Goal: Task Accomplishment & Management: Use online tool/utility

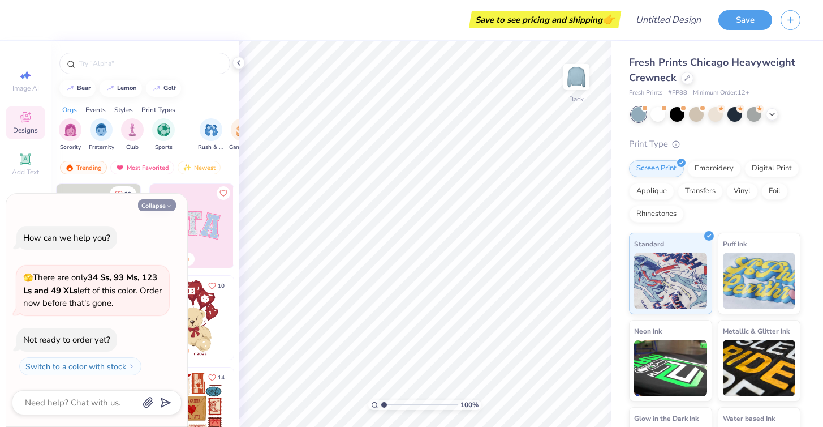
click at [172, 211] on button "Collapse" at bounding box center [157, 205] width 38 height 12
type textarea "x"
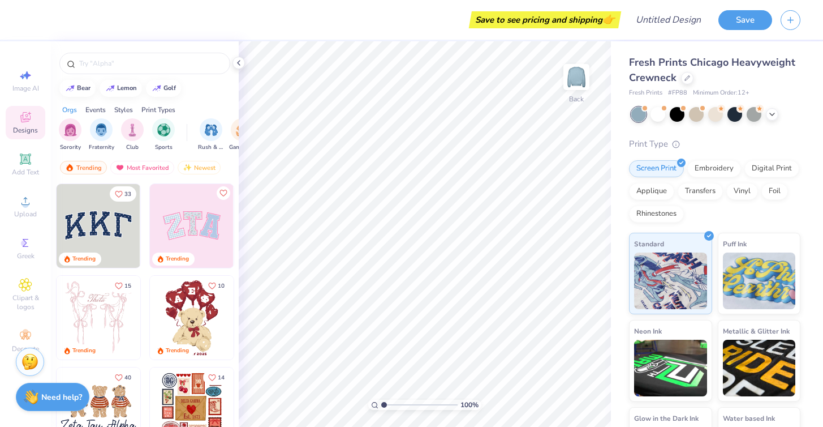
click at [28, 188] on div "Image AI Designs Add Text Upload Greek Clipart & logos Decorate" at bounding box center [26, 211] width 40 height 294
click at [25, 198] on icon at bounding box center [25, 201] width 8 height 8
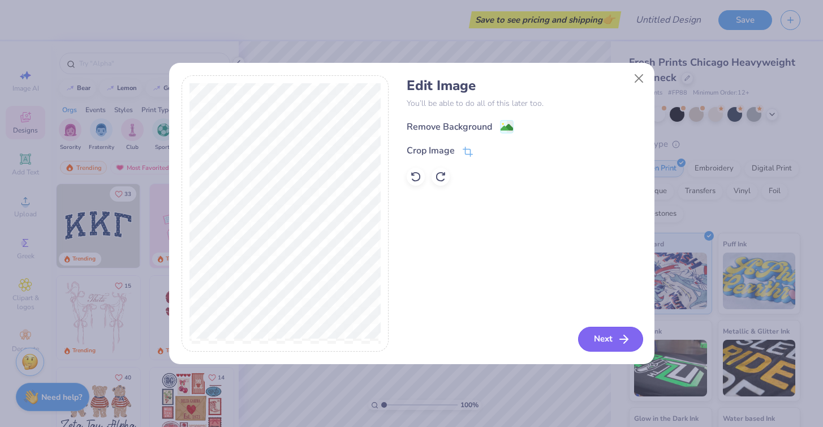
click at [601, 332] on button "Next" at bounding box center [610, 338] width 65 height 25
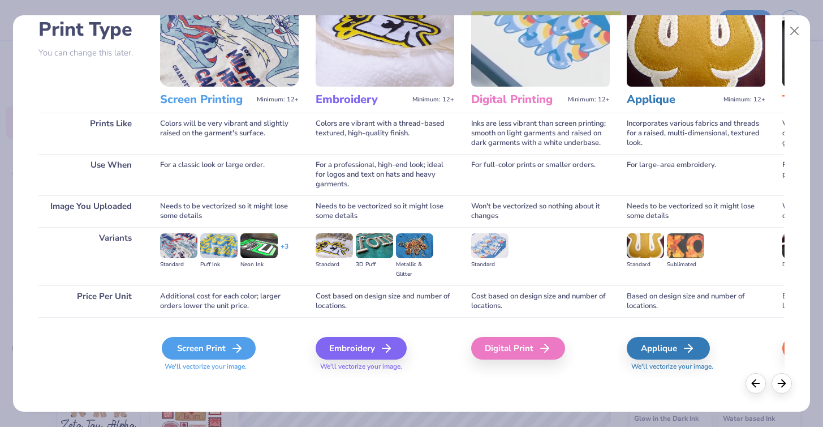
scroll to position [81, 0]
click at [229, 342] on div "Screen Print" at bounding box center [209, 348] width 94 height 23
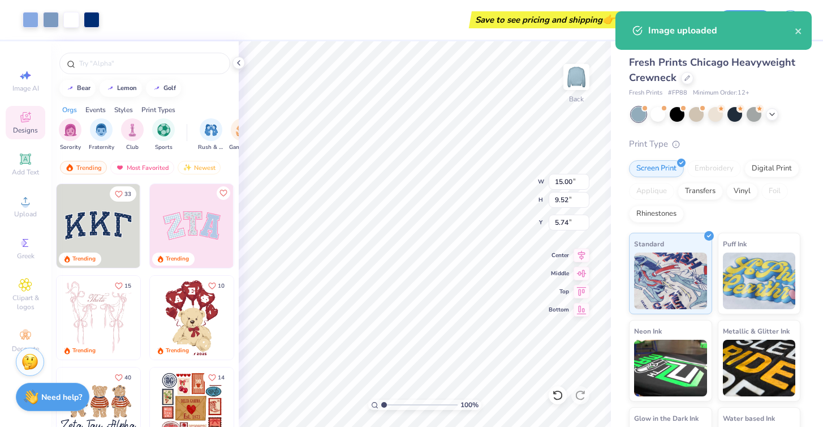
type input "3.70"
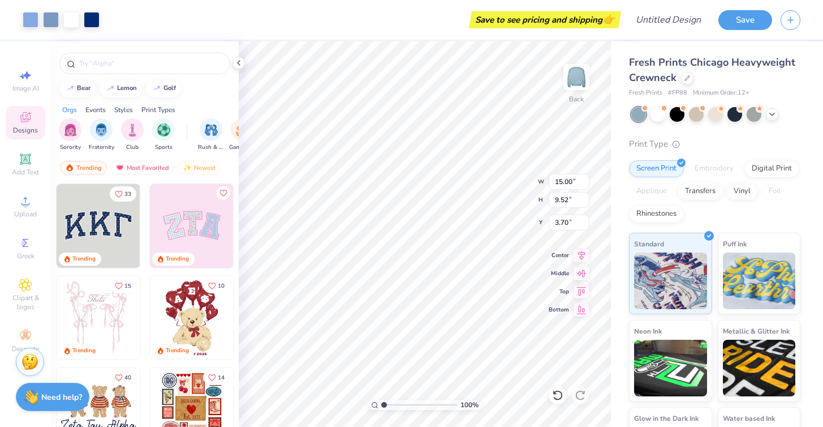
type input "11.96"
type input "7.59"
type input "3.00"
click at [780, 171] on div "Digital Print" at bounding box center [772, 166] width 55 height 17
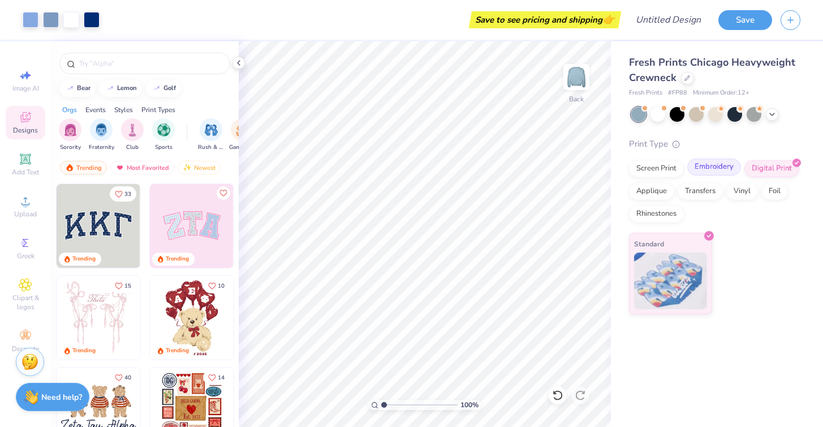
click at [723, 173] on div "Embroidery" at bounding box center [714, 166] width 54 height 17
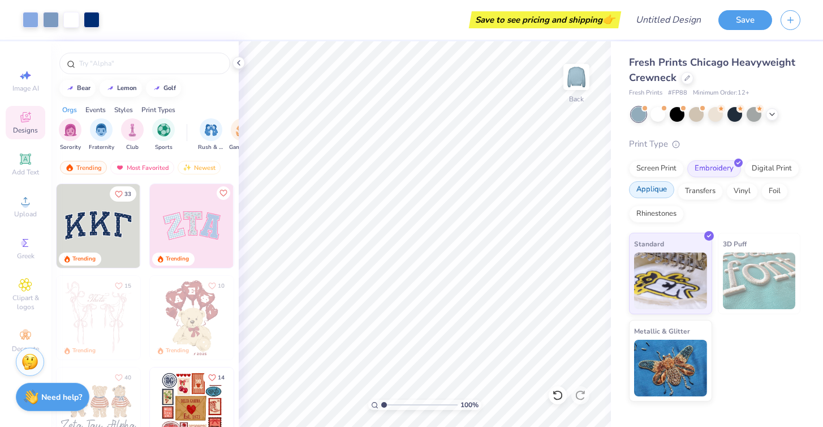
click at [663, 191] on div "Applique" at bounding box center [651, 189] width 45 height 17
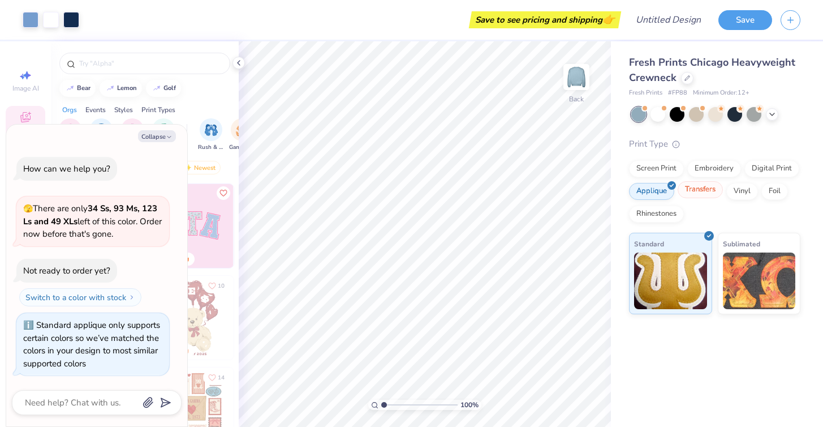
click at [702, 192] on div "Transfers" at bounding box center [700, 189] width 45 height 17
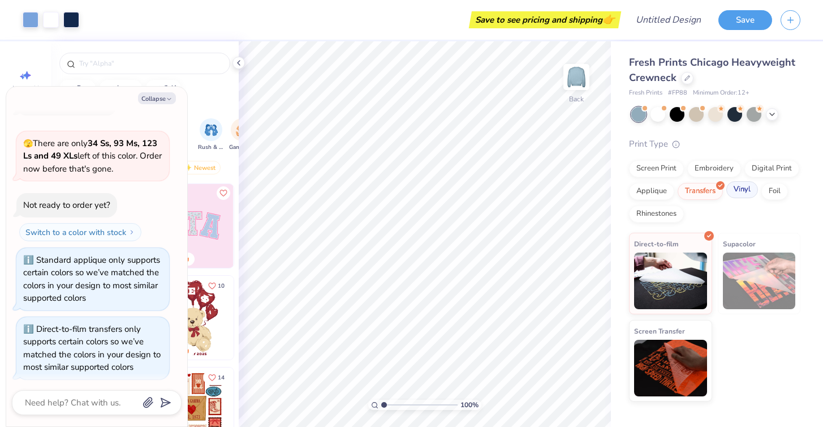
click at [750, 193] on div "Vinyl" at bounding box center [742, 189] width 32 height 17
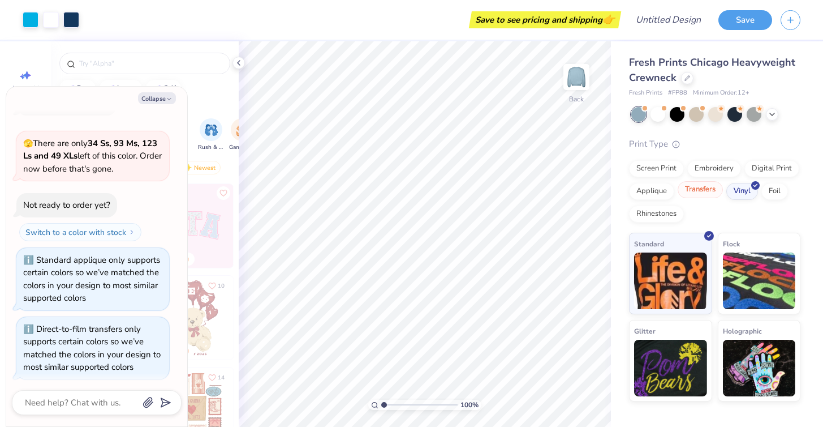
scroll to position [206, 0]
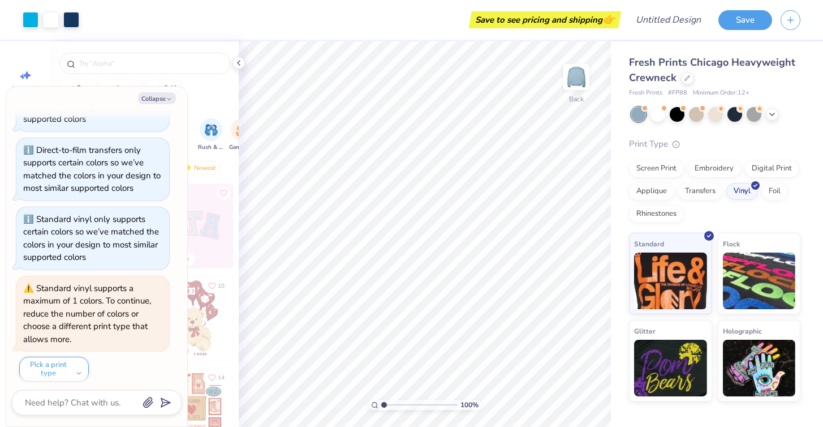
click at [638, 156] on div "Print Type Screen Print Embroidery Digital Print Applique Transfers Vinyl Foil …" at bounding box center [714, 269] width 171 height 264
click at [691, 74] on div at bounding box center [687, 77] width 12 height 12
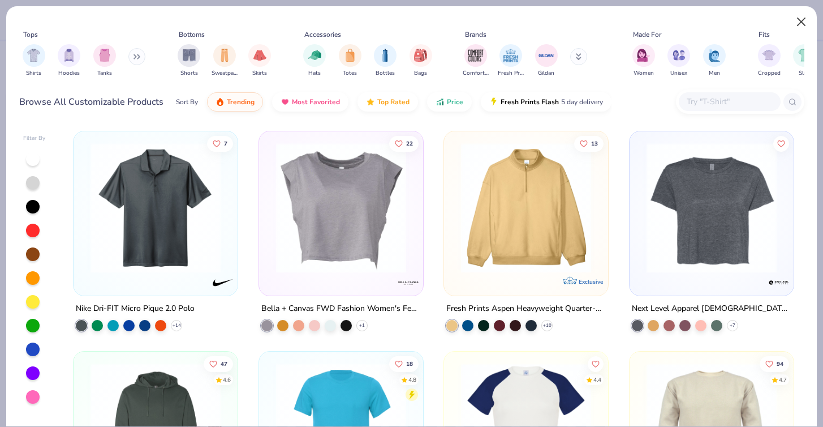
click at [801, 23] on button "Close" at bounding box center [801, 21] width 21 height 21
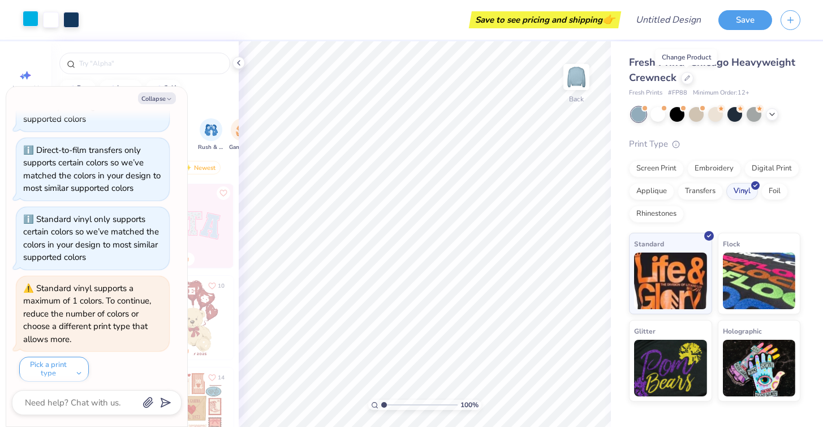
click at [31, 16] on div at bounding box center [31, 19] width 16 height 16
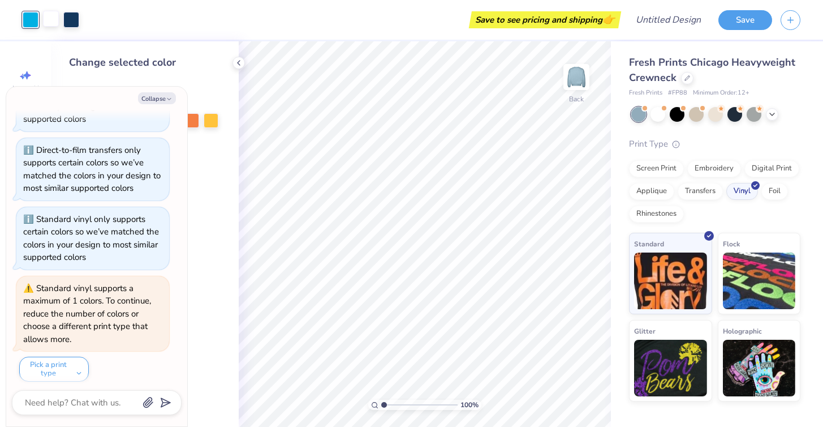
click at [43, 17] on div at bounding box center [51, 19] width 16 height 16
click at [59, 17] on div at bounding box center [51, 20] width 16 height 16
click at [71, 18] on div at bounding box center [71, 19] width 16 height 16
click at [25, 22] on div at bounding box center [31, 19] width 16 height 16
click at [33, 19] on div at bounding box center [31, 20] width 16 height 16
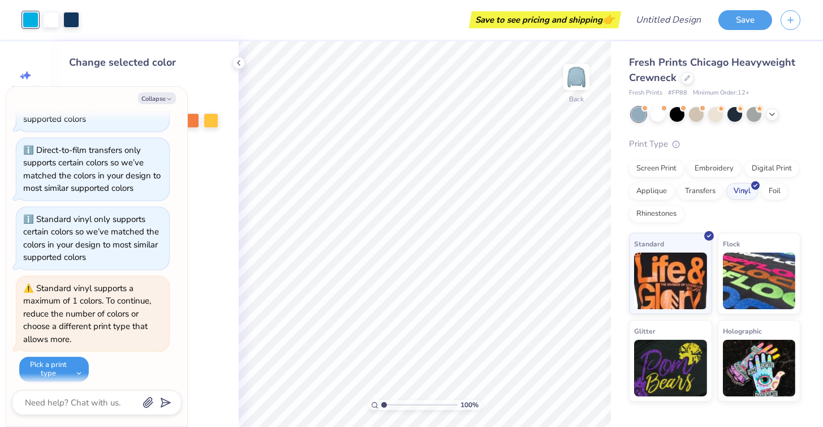
click at [74, 361] on button "Pick a print type" at bounding box center [54, 368] width 70 height 25
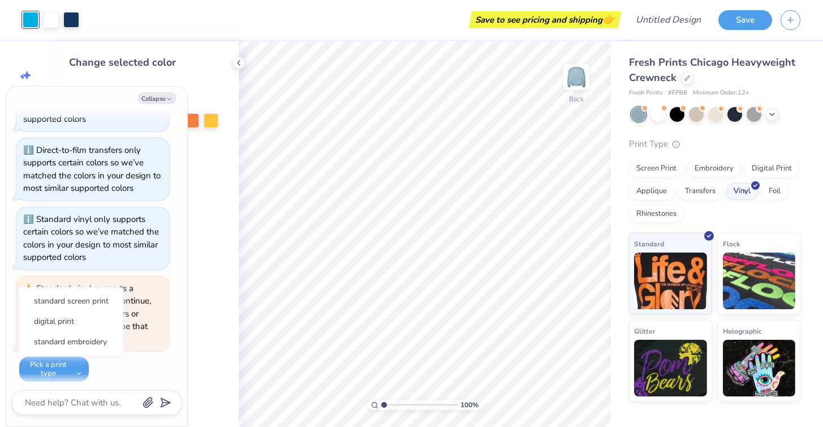
click at [112, 372] on div "Standard vinyl supports a maximum of 1 colors. To continue, reduce the number o…" at bounding box center [92, 329] width 153 height 106
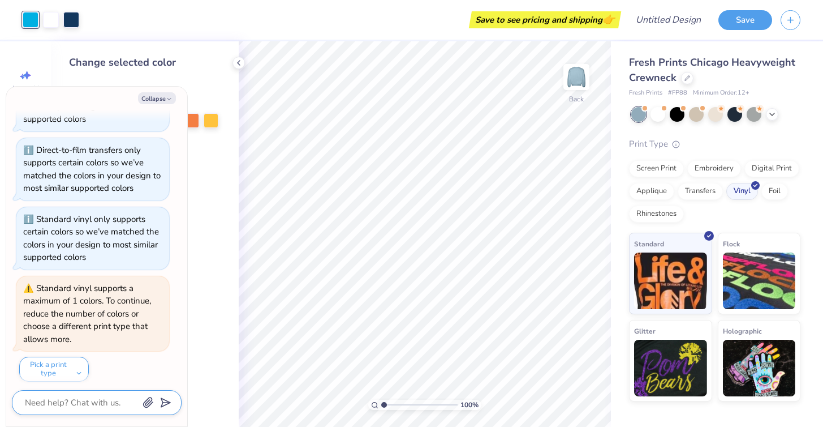
click at [89, 406] on textarea at bounding box center [81, 402] width 115 height 15
type textarea "x"
type textarea ","
type textarea "x"
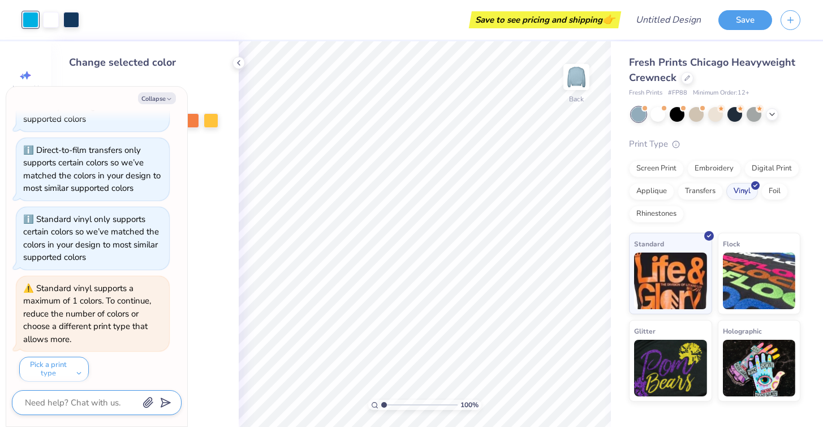
type textarea "m"
type textarea "x"
type textarea "ma"
type textarea "x"
type textarea "mak"
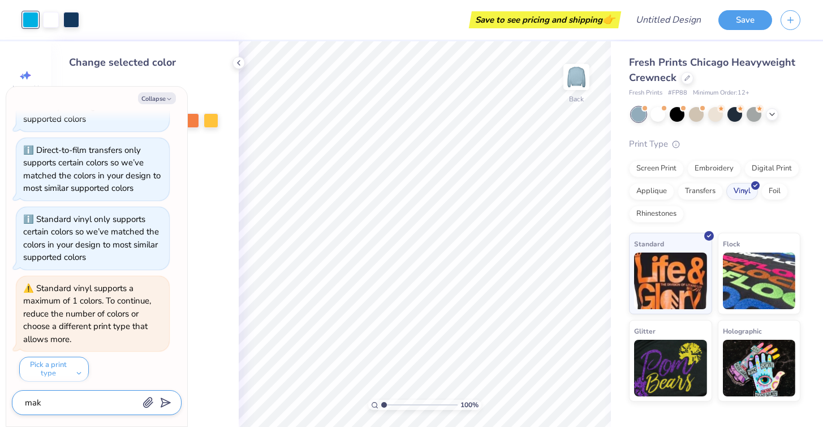
type textarea "x"
type textarea "make"
type textarea "x"
type textarea "make"
type textarea "x"
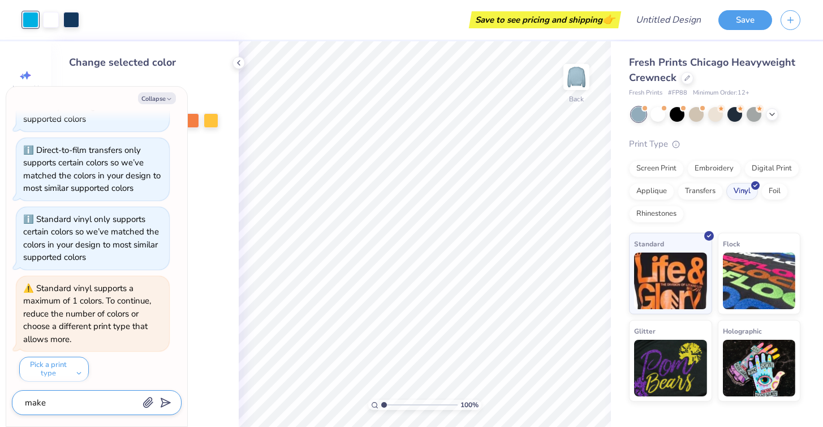
type textarea "make t"
type textarea "x"
type textarea "make th"
type textarea "x"
type textarea "make the"
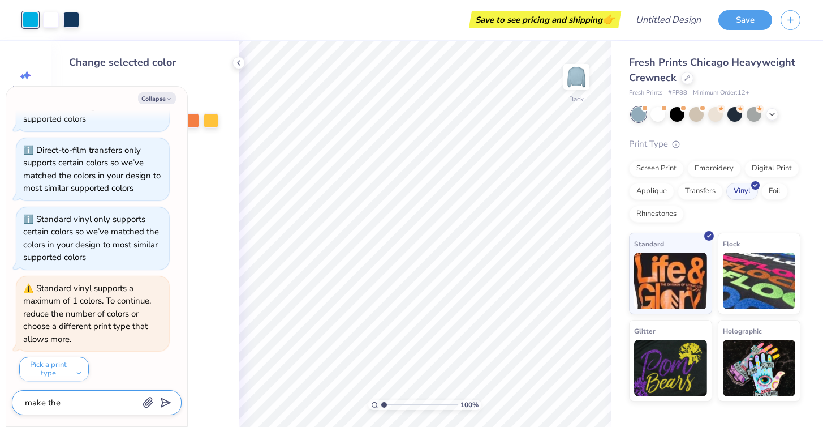
type textarea "x"
type textarea "make the"
type textarea "x"
type textarea "make the b"
type textarea "x"
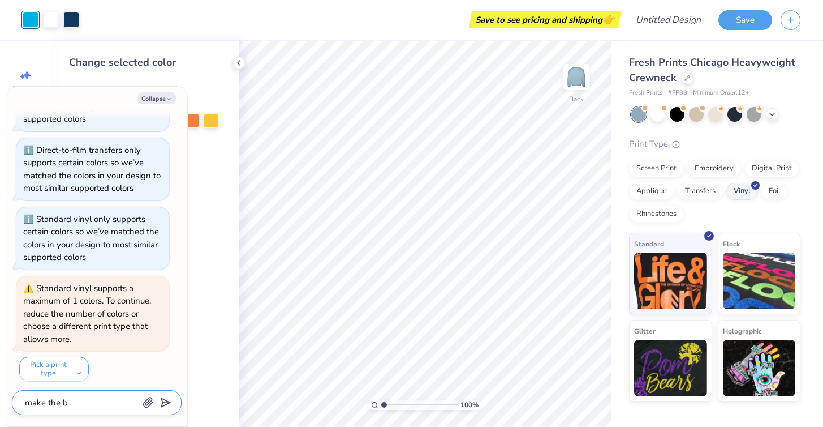
type textarea "make the ba"
type textarea "x"
type textarea "make the bac"
type textarea "x"
type textarea "make the back"
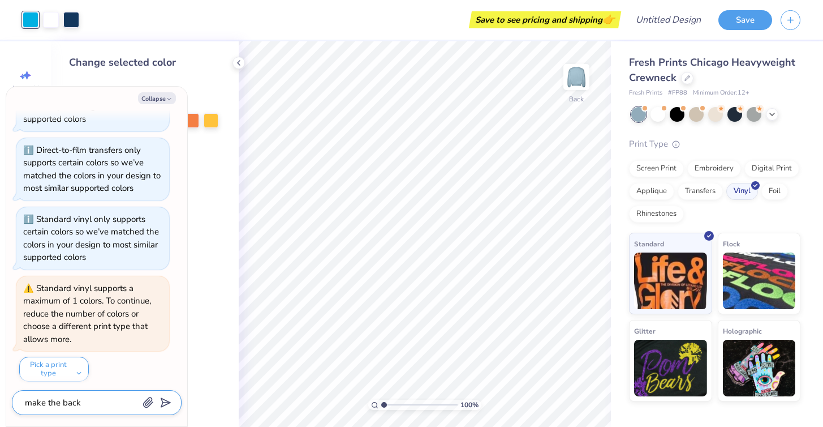
type textarea "x"
type textarea "make the backg"
type textarea "x"
type textarea "make the backgr"
type textarea "x"
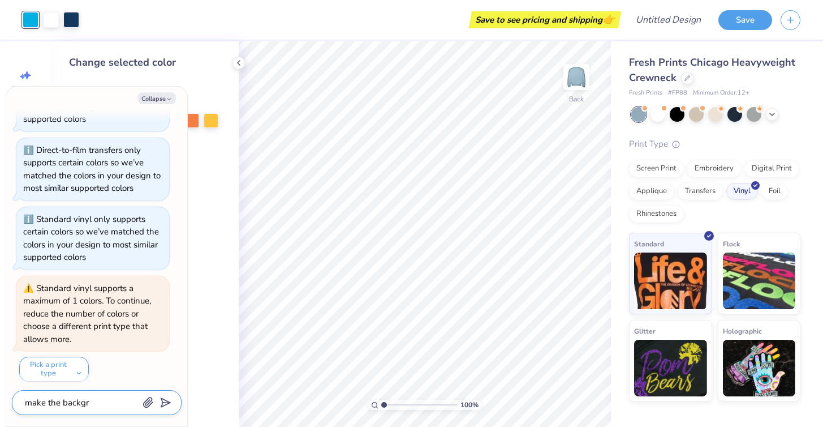
type textarea "make the backgro"
type textarea "x"
type textarea "make the backgron"
type textarea "x"
type textarea "make the backgron="
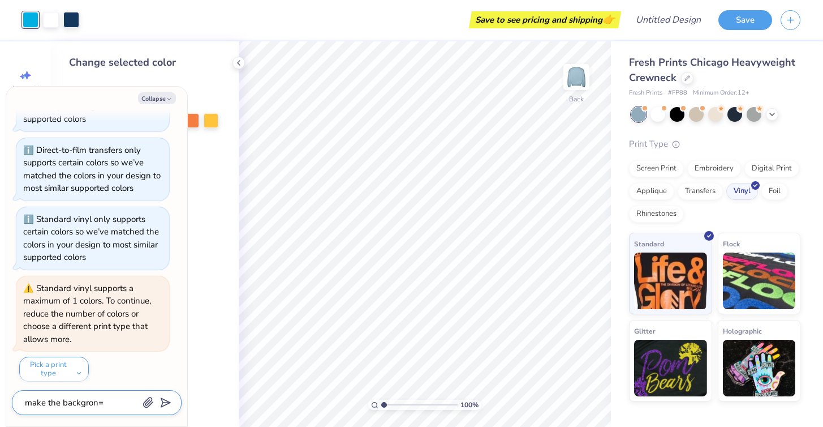
type textarea "x"
type textarea "make the backgron"
type textarea "x"
type textarea "make the backgro"
type textarea "x"
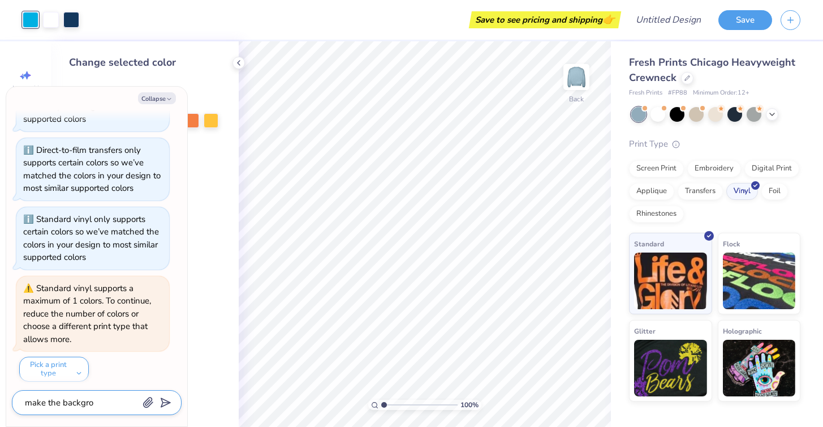
type textarea "make the backgrou"
type textarea "x"
type textarea "make the backgroun"
type textarea "x"
type textarea "make the background"
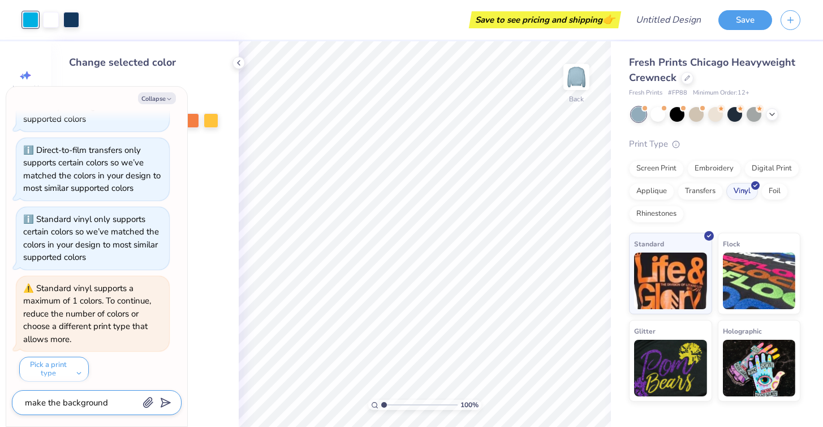
type textarea "x"
type textarea "make the background"
type textarea "x"
type textarea "make the background m"
type textarea "x"
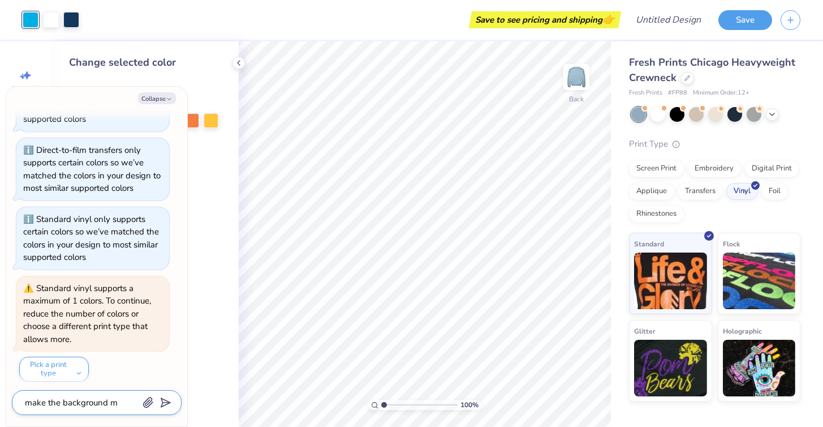
type textarea "make the background ma"
type textarea "x"
type textarea "make the background mat"
type textarea "x"
type textarea "make the background matc"
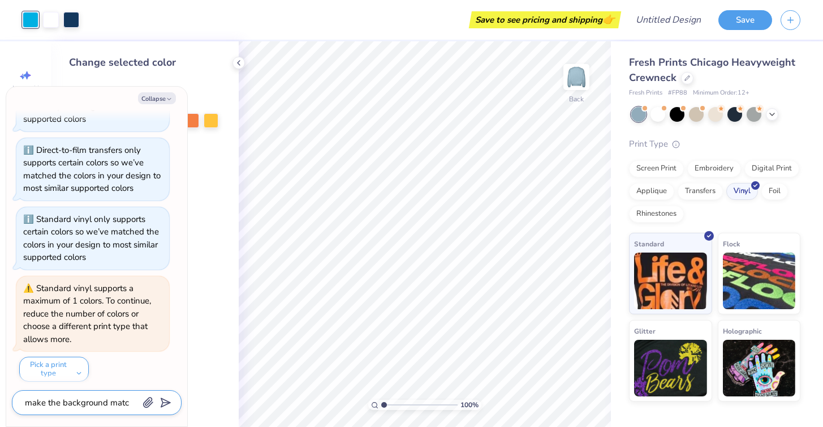
type textarea "x"
type textarea "make the background match"
type textarea "x"
type textarea "make the background match"
type textarea "x"
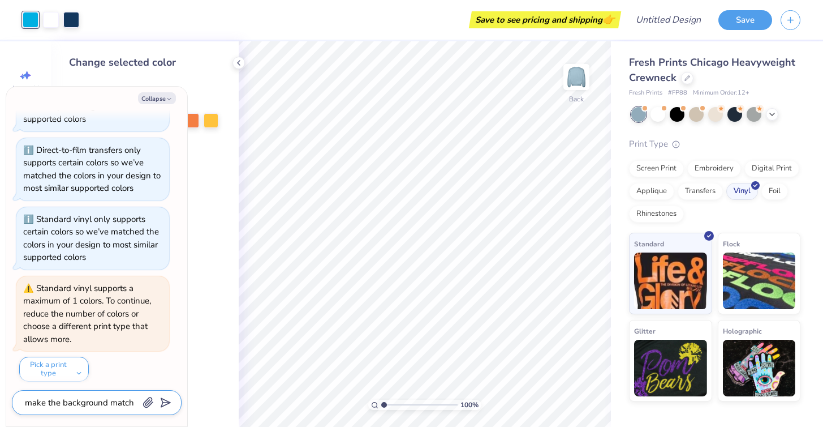
type textarea "make the background match t"
type textarea "x"
type textarea "make the background match th"
type textarea "x"
type textarea "make the background match the"
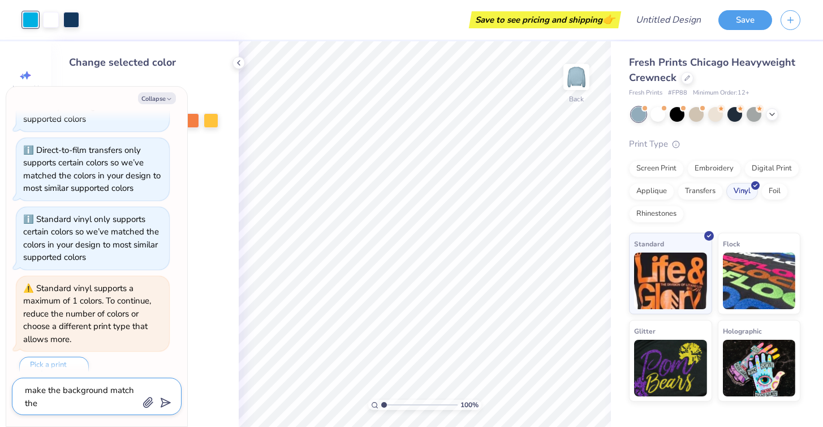
type textarea "x"
type textarea "make the background match the"
type textarea "x"
type textarea "make the background match the s"
type textarea "x"
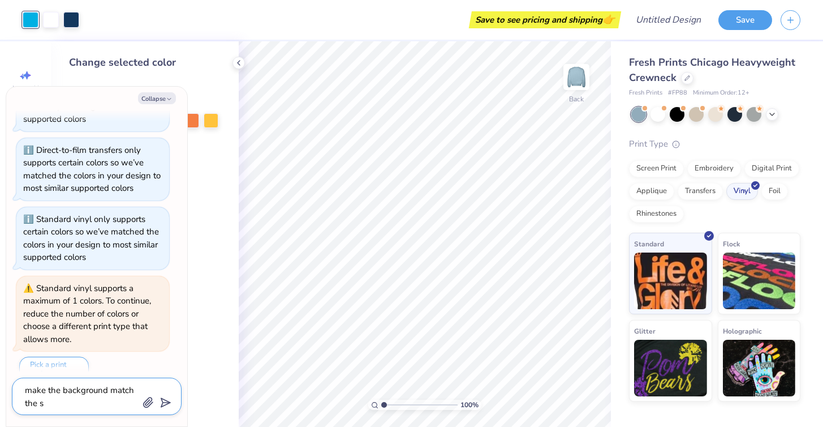
type textarea "make the background match the sw"
type textarea "x"
type textarea "make the background match the swe"
type textarea "x"
type textarea "make the background match the swea"
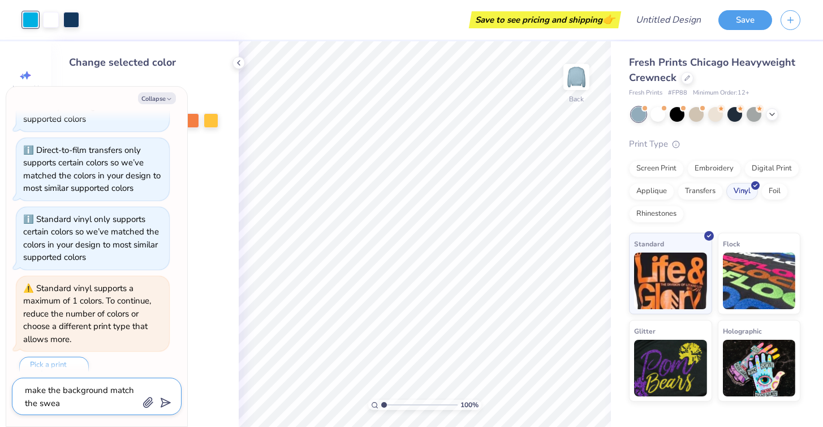
type textarea "x"
type textarea "make the background match the sweat"
type textarea "x"
type textarea "make the background match the sweath"
type textarea "x"
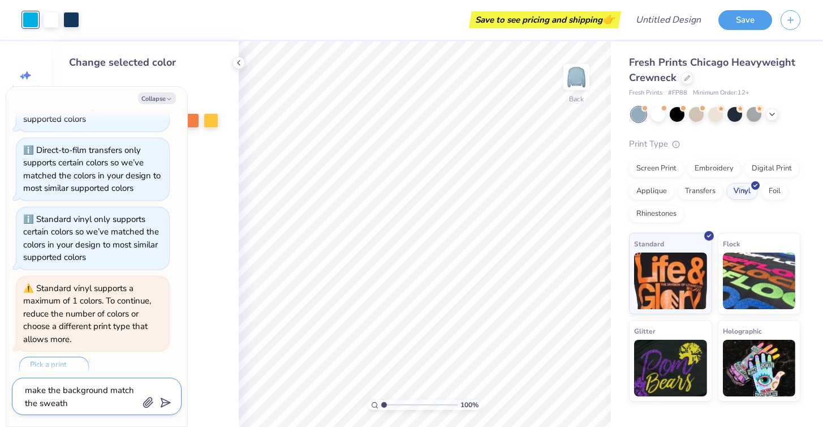
type textarea "make the background match the sweaths"
type textarea "x"
type textarea "make the background match the sweath"
type textarea "x"
type textarea "make the background match the sweat"
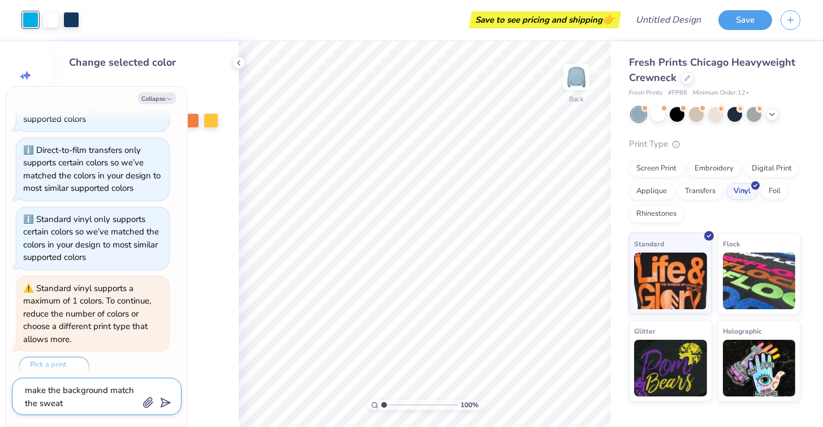
type textarea "x"
type textarea "make the background match the sweats"
type textarea "x"
type textarea "make the background match the sweatsh"
type textarea "x"
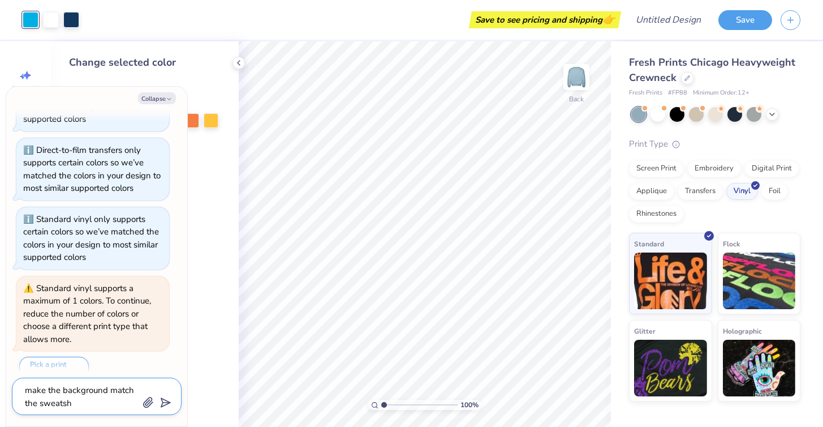
type textarea "make the background match the sweatshi"
type textarea "x"
type textarea "make the background match the sweatshir"
type textarea "x"
type textarea "make the background match the sweatshirt"
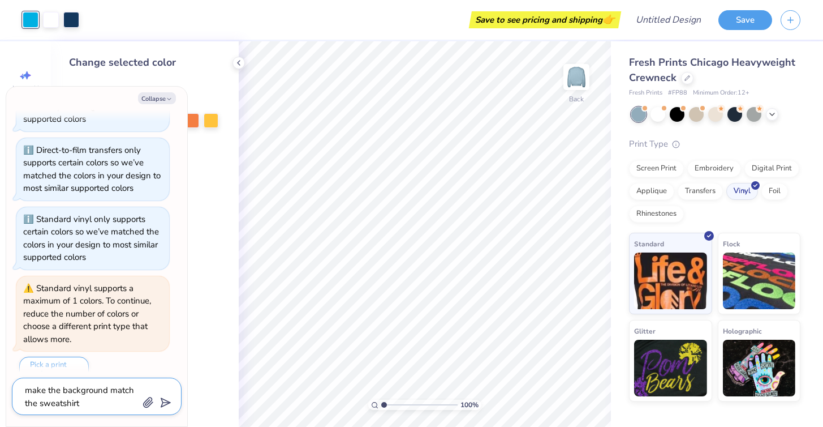
type textarea "x"
type textarea "make the background match the sweatshirt"
type textarea "x"
type textarea "make the background match the sweatshirt p"
type textarea "x"
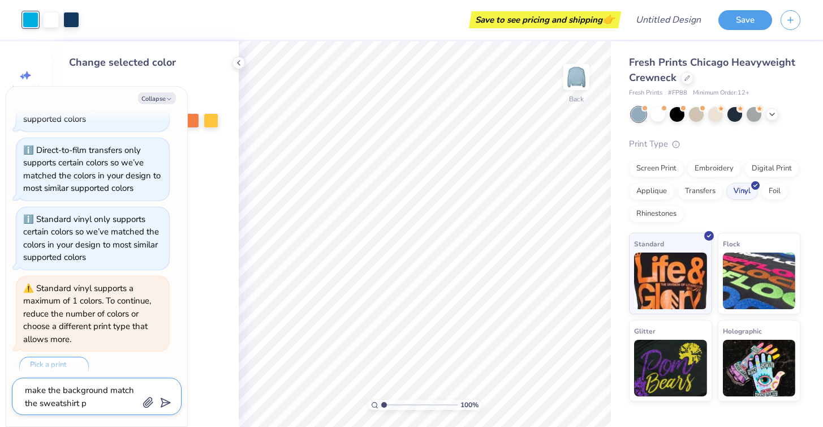
type textarea "make the background match the sweatshirt pl"
type textarea "x"
type textarea "make the background match the sweatshirt ple"
type textarea "x"
type textarea "make the background match the sweatshirt ples"
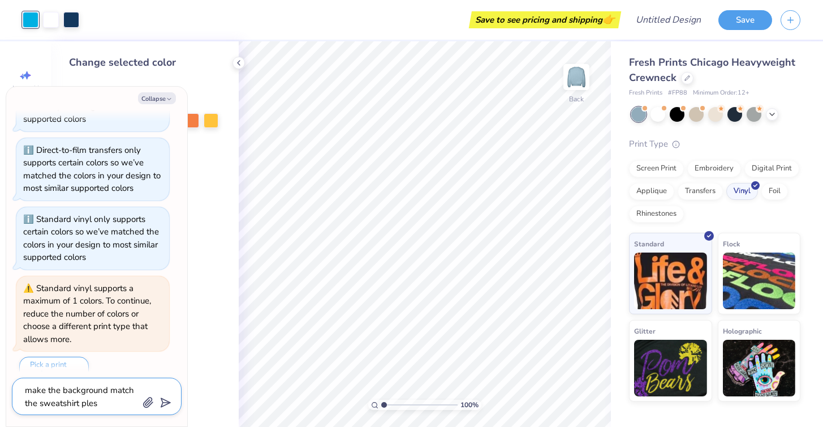
type textarea "x"
type textarea "make the background match the sweatshirt ple"
type textarea "x"
type textarea "make the background match the sweatshirt plea"
type textarea "x"
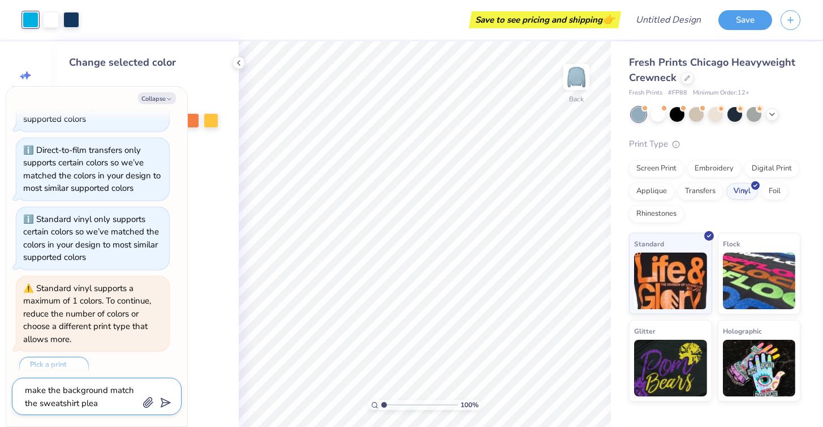
type textarea "make the background match the sweatshirt pleas"
type textarea "x"
type textarea "make the background match the sweatshirt please"
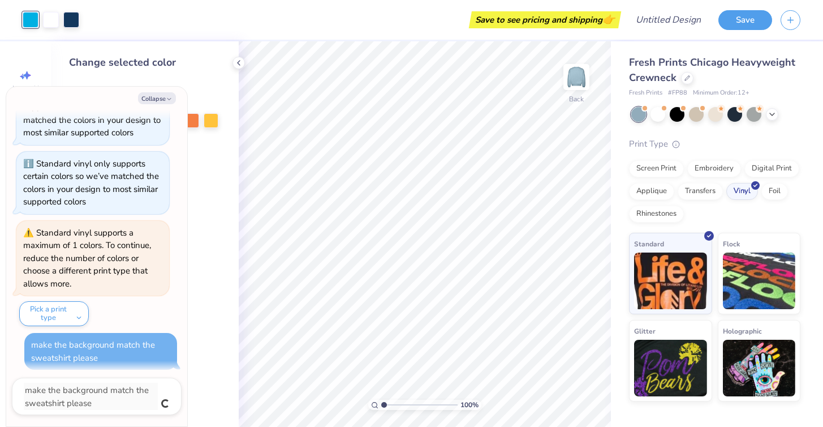
type textarea "x"
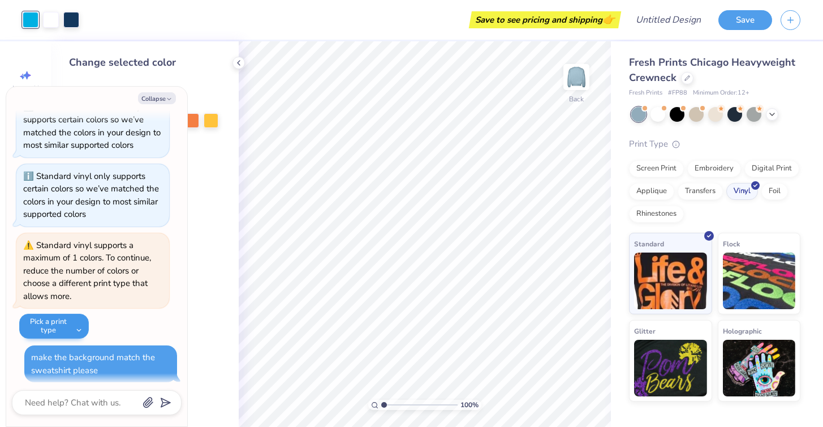
click at [82, 322] on button "Pick a print type" at bounding box center [54, 325] width 70 height 25
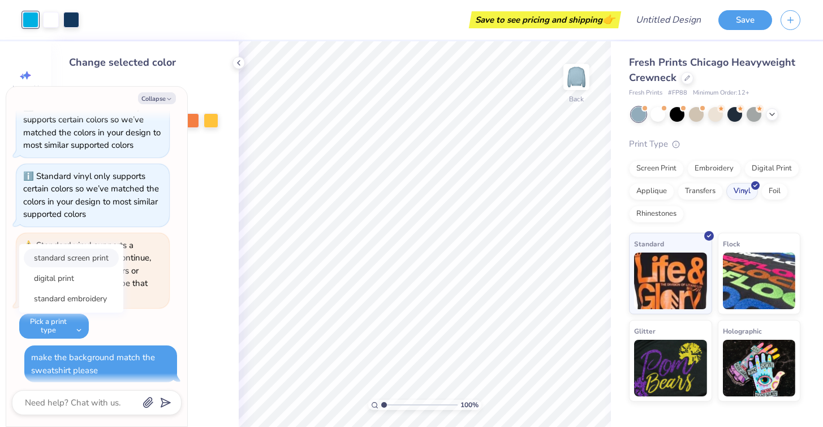
click at [106, 255] on button "standard screen print" at bounding box center [71, 257] width 95 height 19
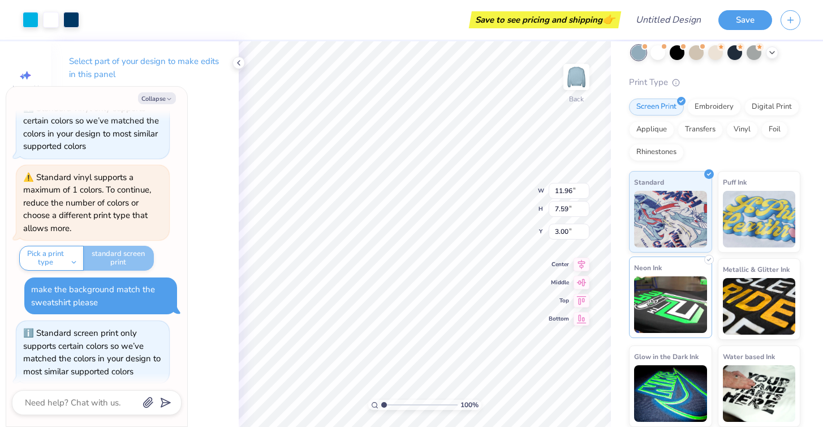
scroll to position [61, 0]
click at [666, 306] on img at bounding box center [670, 305] width 73 height 57
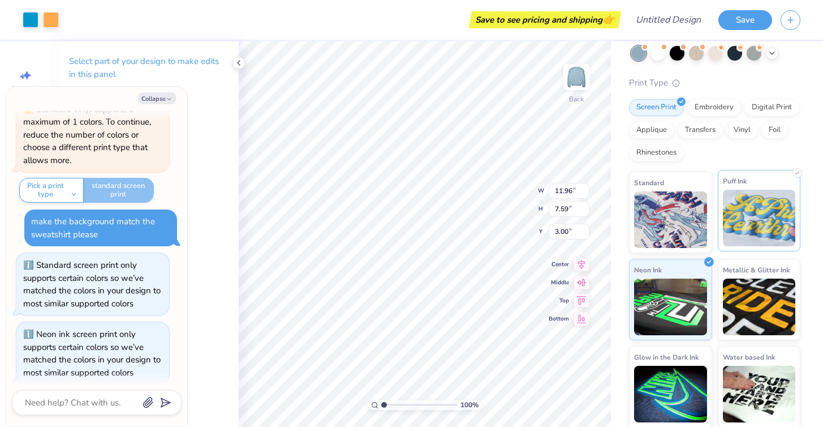
click at [745, 225] on img at bounding box center [759, 218] width 73 height 57
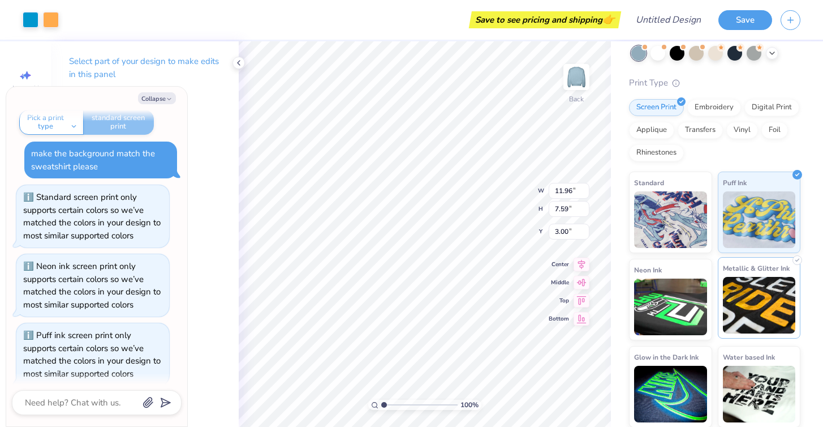
click at [735, 311] on img at bounding box center [759, 305] width 73 height 57
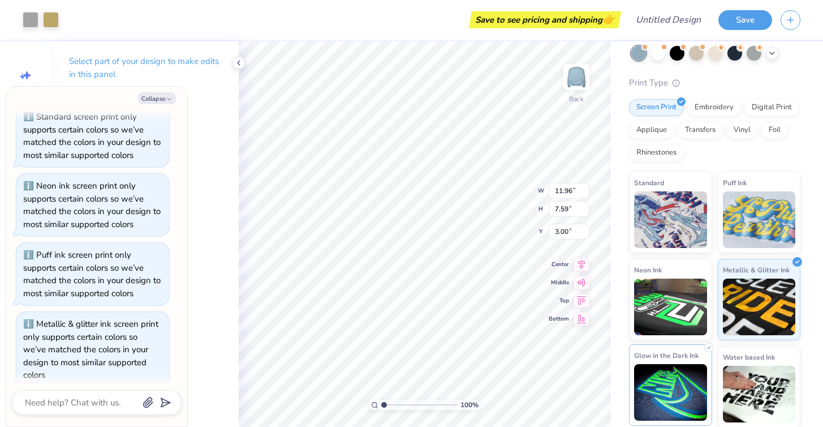
click at [655, 386] on img at bounding box center [670, 392] width 73 height 57
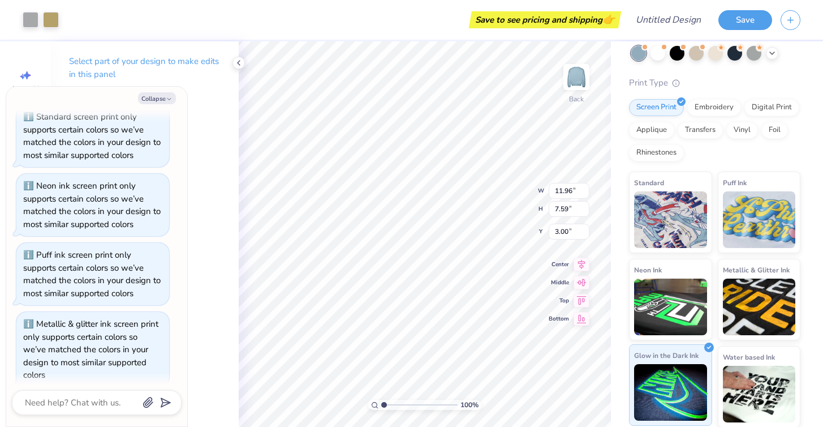
scroll to position [614, 0]
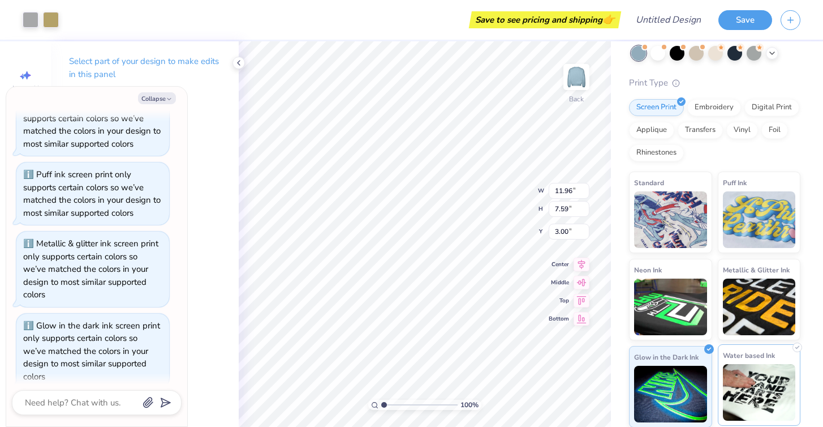
click at [734, 378] on img at bounding box center [759, 392] width 73 height 57
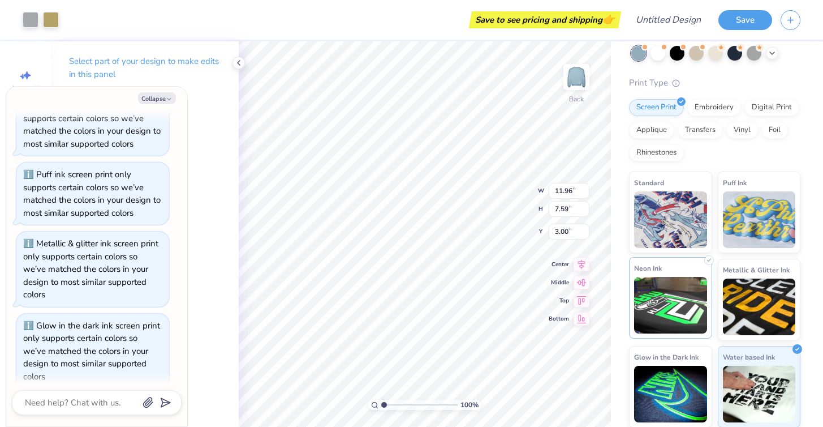
click at [672, 286] on img at bounding box center [670, 305] width 73 height 57
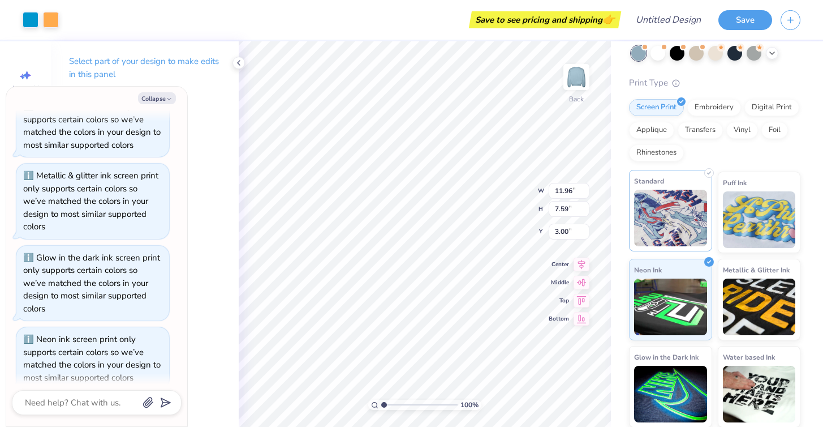
click at [677, 239] on img at bounding box center [670, 218] width 73 height 57
type textarea "x"
